Goal: Task Accomplishment & Management: Complete application form

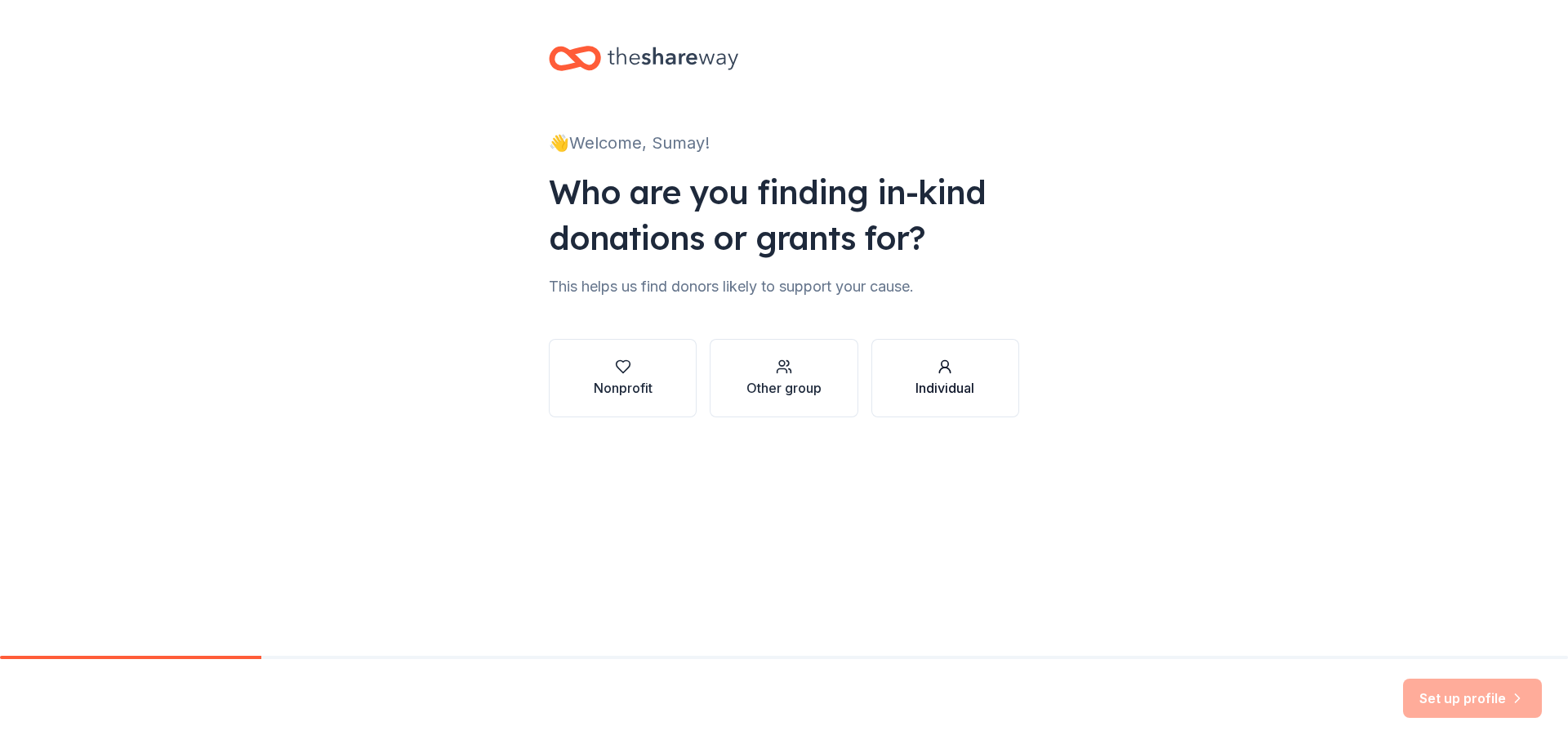
click at [963, 371] on div "button" at bounding box center [944, 367] width 59 height 16
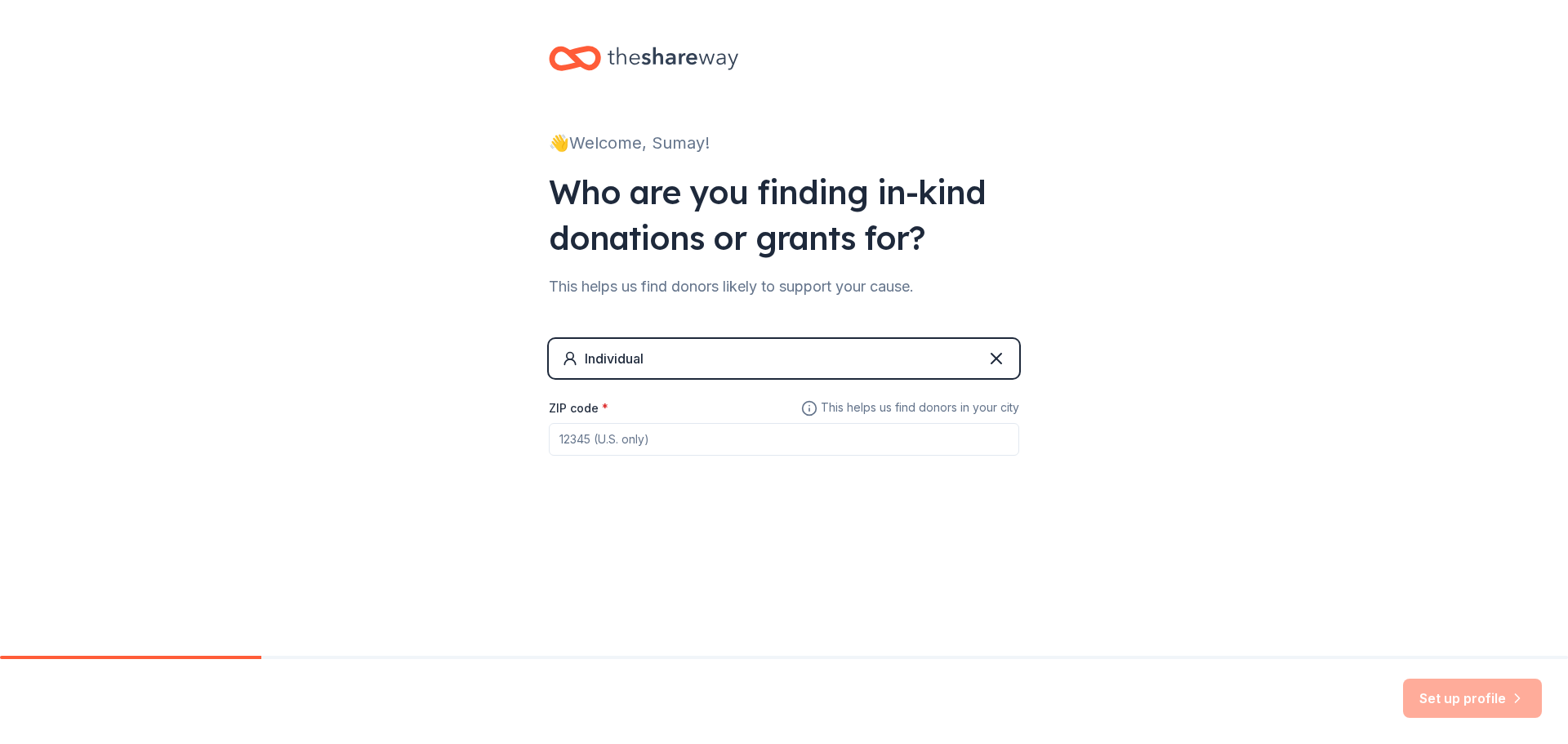
click at [828, 440] on input "ZIP code *" at bounding box center [784, 439] width 471 height 33
type input "38001"
click at [1438, 686] on button "Set up profile" at bounding box center [1472, 698] width 139 height 39
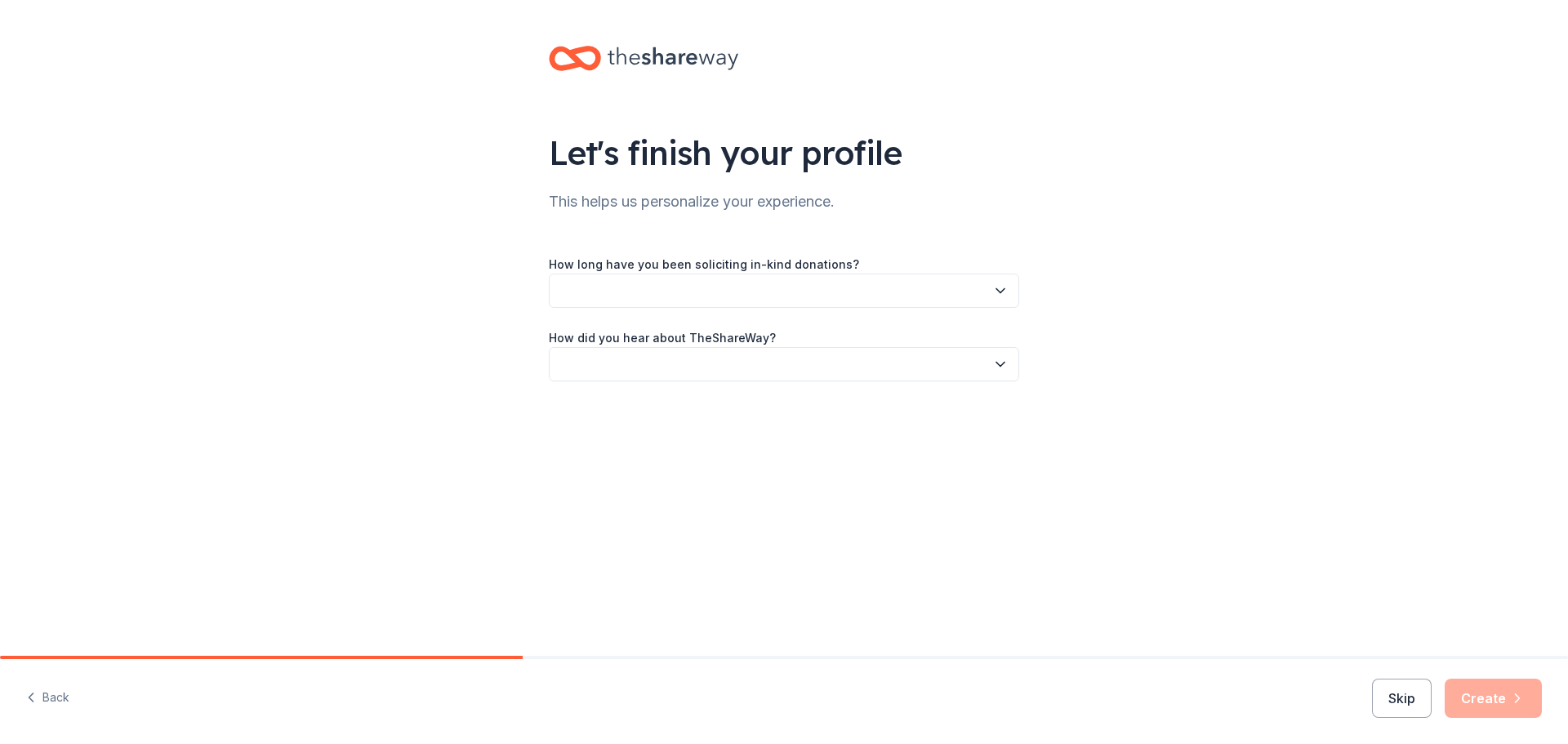
click at [906, 298] on button "button" at bounding box center [784, 291] width 471 height 34
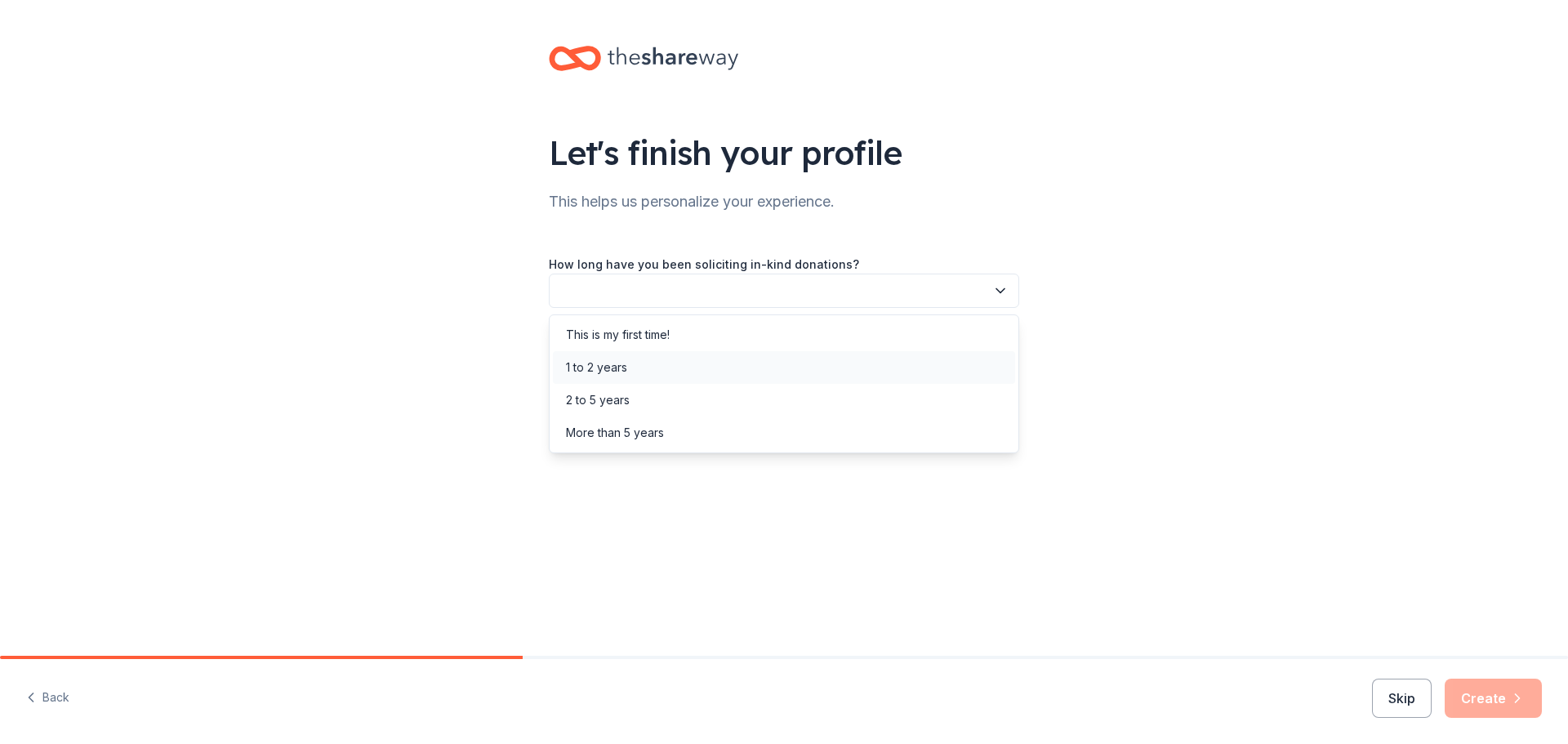
click at [779, 376] on div "1 to 2 years" at bounding box center [784, 367] width 463 height 33
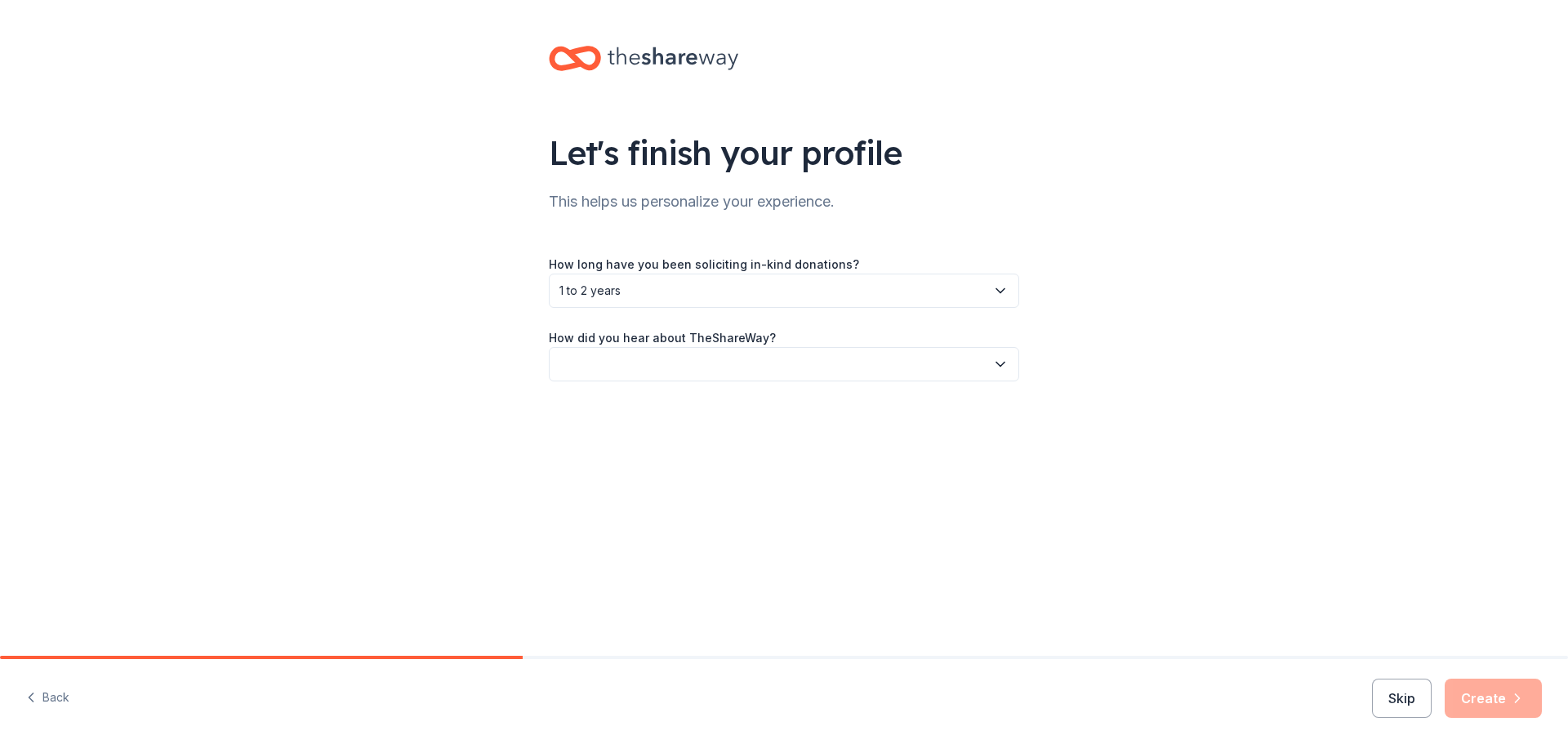
click at [821, 368] on button "button" at bounding box center [784, 364] width 471 height 34
click at [784, 454] on div "Online search" at bounding box center [784, 441] width 463 height 33
click at [1408, 707] on button "Skip" at bounding box center [1401, 698] width 60 height 39
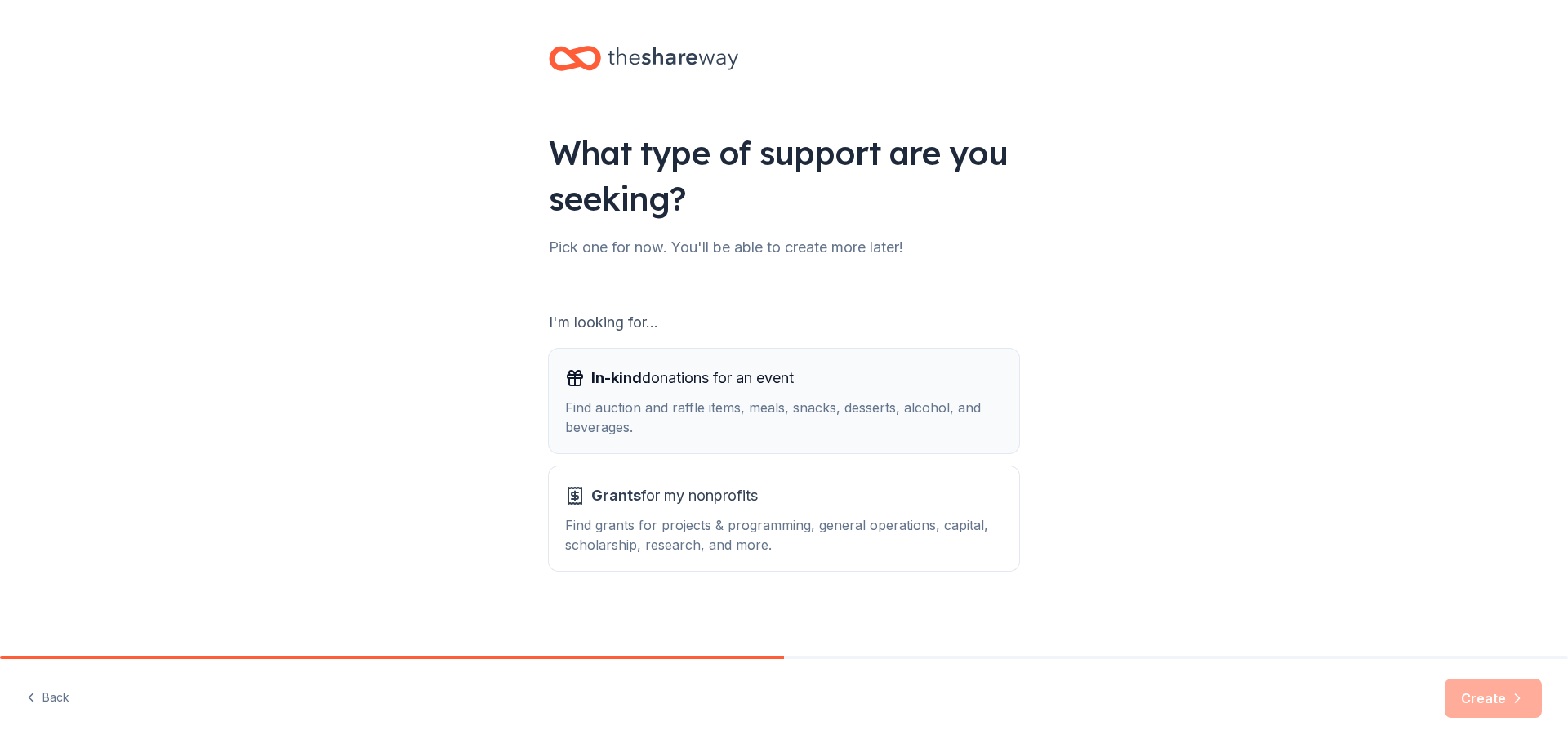
click at [824, 427] on div "Find auction and raffle items, meals, snacks, desserts, alcohol, and beverages." at bounding box center [784, 416] width 438 height 39
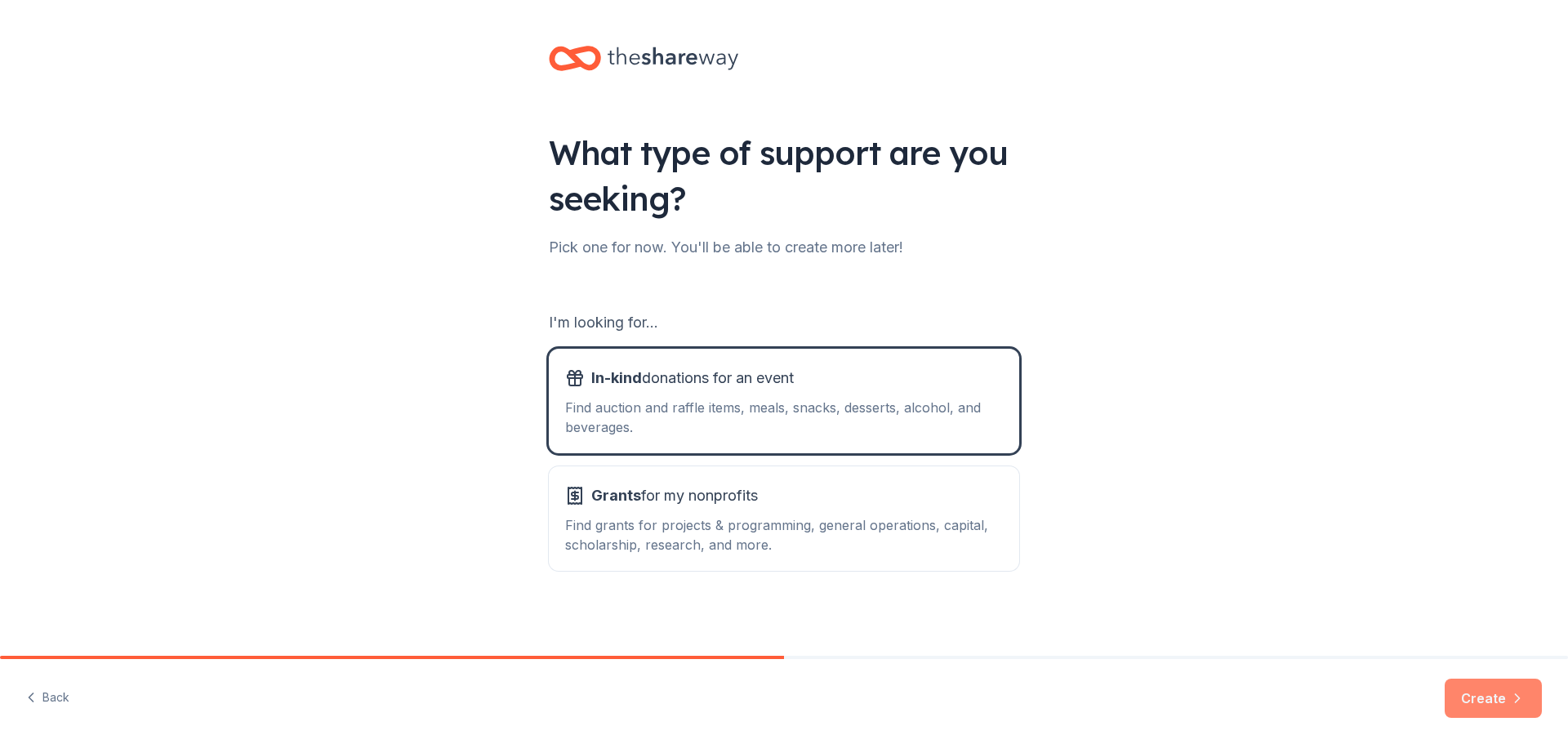
click at [1491, 699] on button "Create" at bounding box center [1493, 698] width 97 height 39
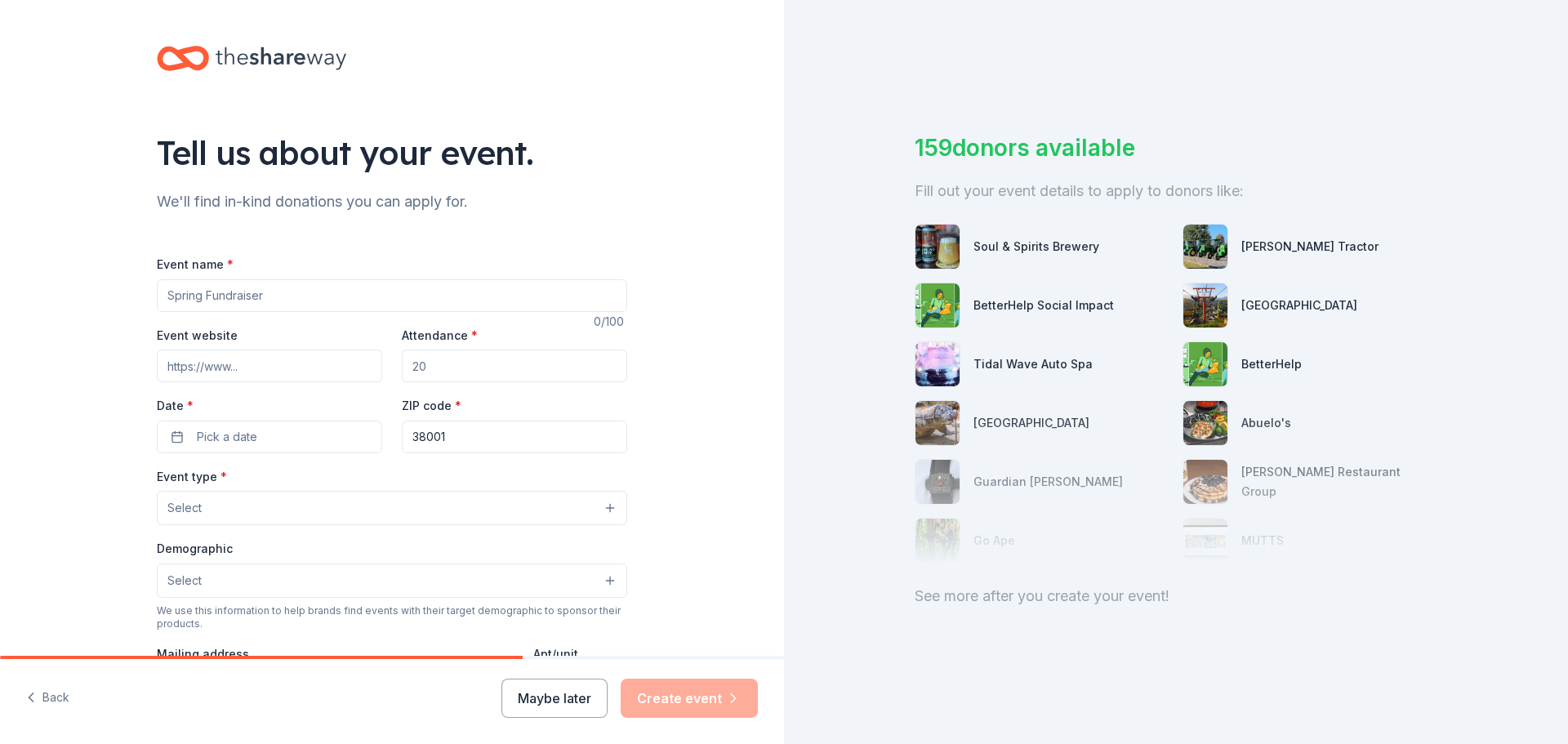
click at [577, 693] on button "Maybe later" at bounding box center [554, 698] width 106 height 39
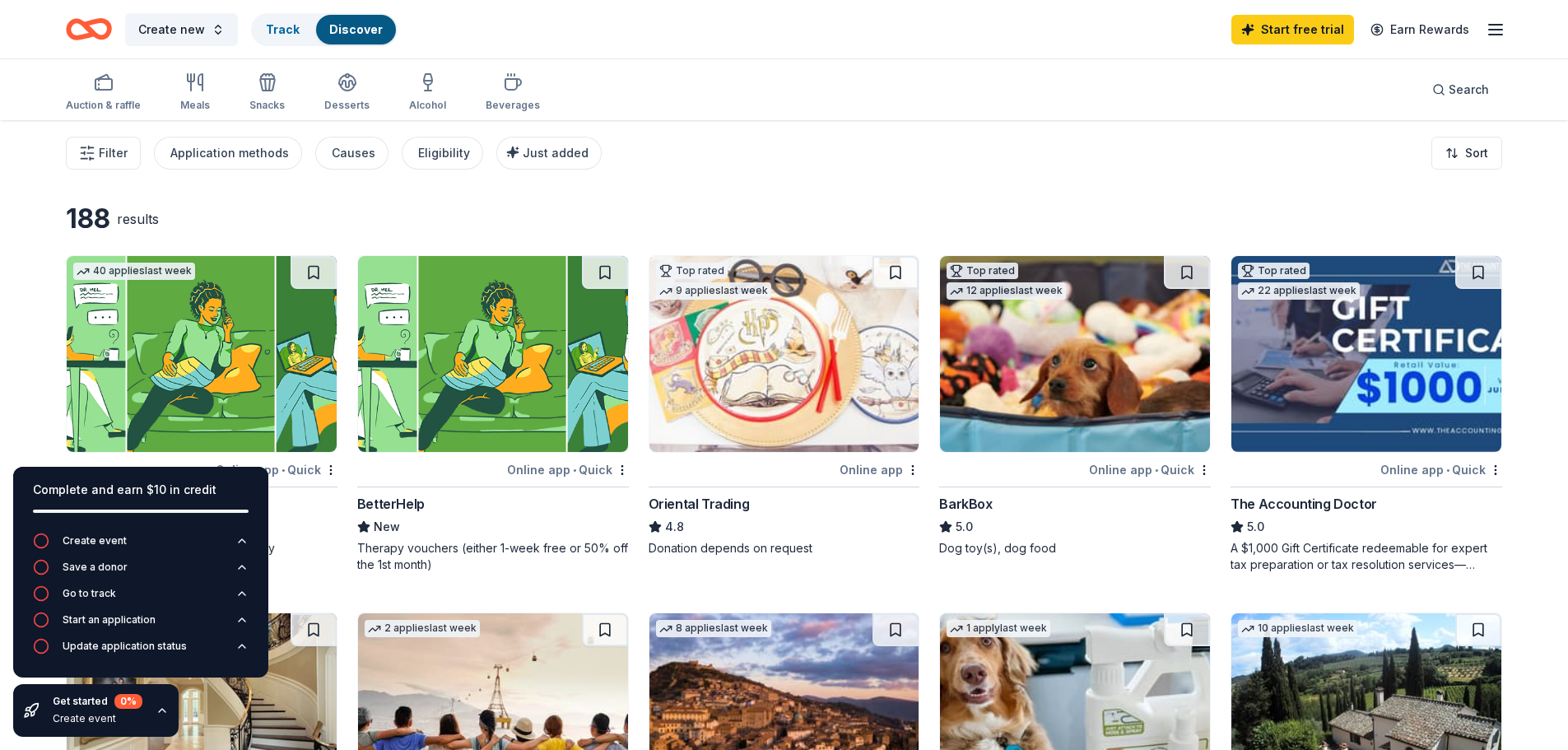
click at [1493, 26] on icon "button" at bounding box center [1496, 30] width 20 height 20
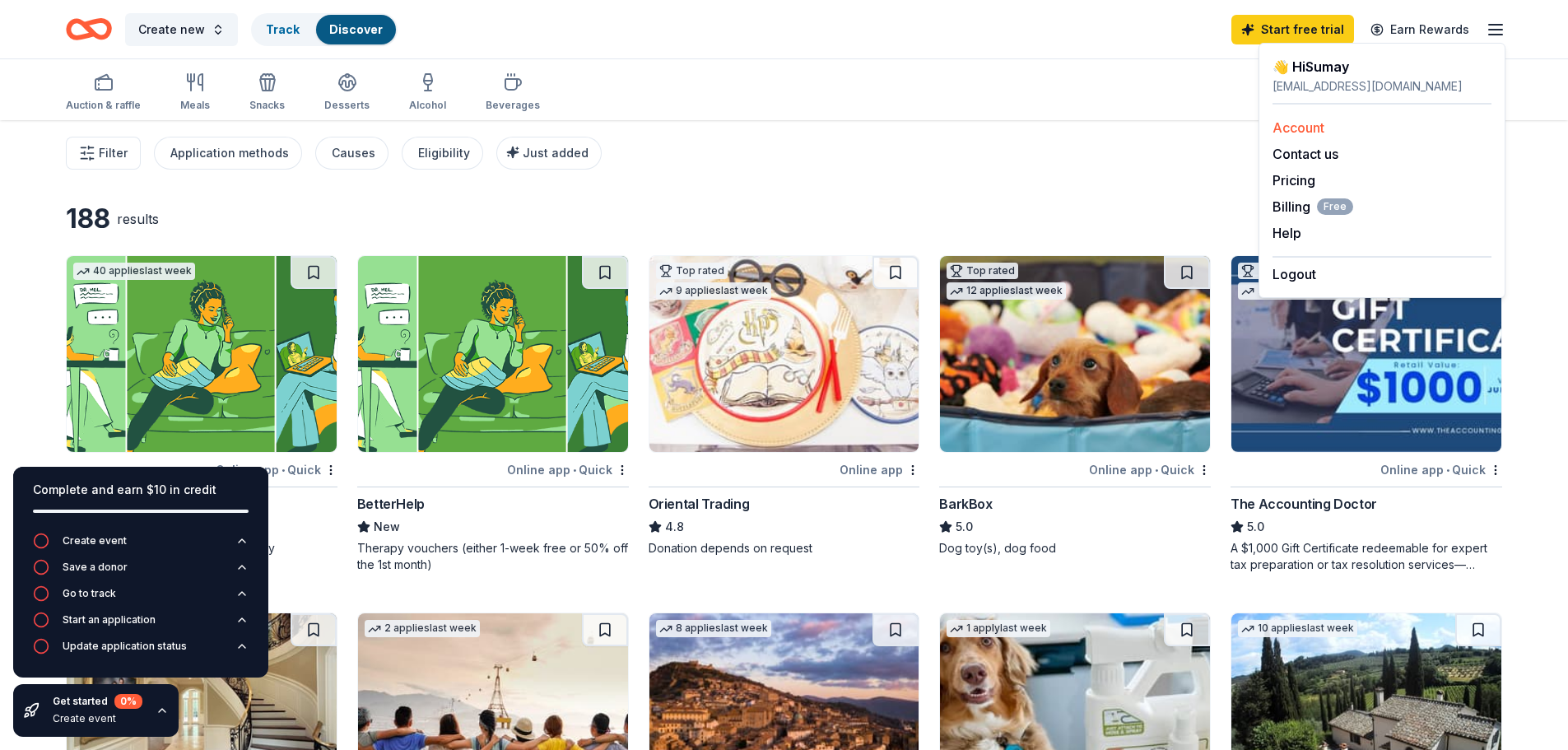
click at [1310, 130] on link "Account" at bounding box center [1299, 128] width 52 height 16
